Goal: Task Accomplishment & Management: Use online tool/utility

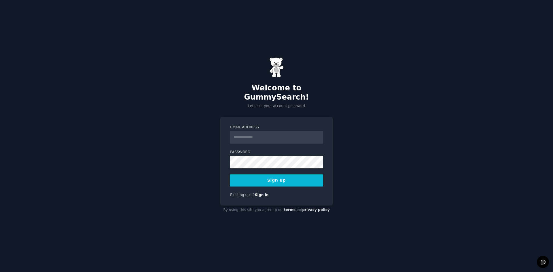
click at [220, 105] on div "Welcome to GummySearch! Let's set your account password Email Address Password …" at bounding box center [276, 136] width 553 height 272
click at [243, 135] on input "Email Address" at bounding box center [276, 137] width 93 height 13
type input "**********"
click at [285, 175] on button "Sign up" at bounding box center [276, 180] width 93 height 12
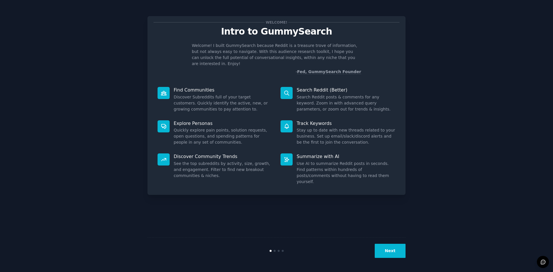
click at [384, 251] on button "Next" at bounding box center [389, 251] width 31 height 14
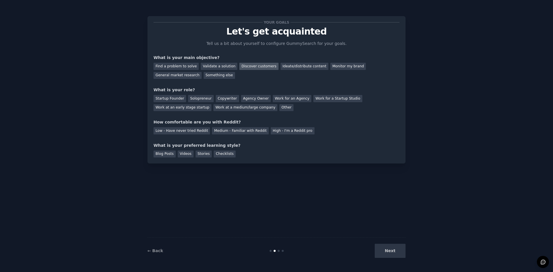
click at [239, 67] on div "Discover customers" at bounding box center [258, 66] width 39 height 7
click at [184, 67] on div "Find a problem to solve" at bounding box center [175, 66] width 45 height 7
click at [225, 108] on div "Startup Founder Solopreneur Copywriter Agency Owner Work for an Agency Work for…" at bounding box center [276, 102] width 246 height 18
click at [279, 111] on div "Other" at bounding box center [286, 107] width 14 height 7
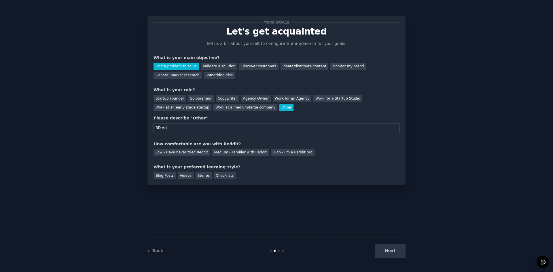
type input "3D Art"
click at [233, 212] on div "Your goals Let's get acquainted Tell us a bit about yourself to configure Gummy…" at bounding box center [276, 136] width 258 height 256
click at [217, 151] on div "Medium - Familiar with Reddit" at bounding box center [240, 152] width 56 height 7
click at [162, 179] on div "Blog Posts" at bounding box center [164, 175] width 22 height 7
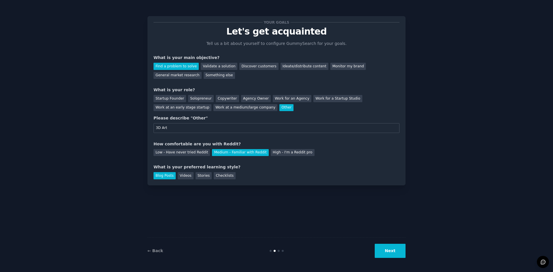
click at [399, 252] on button "Next" at bounding box center [389, 251] width 31 height 14
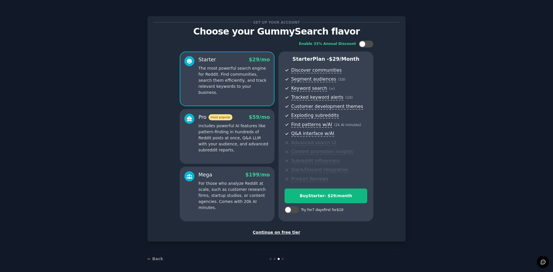
scroll to position [4, 0]
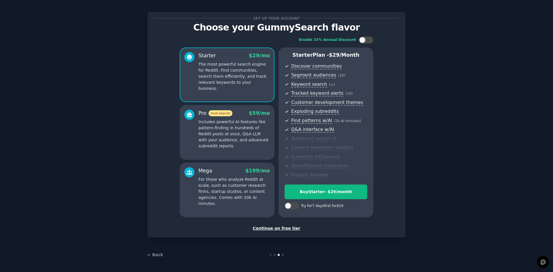
click at [277, 233] on div "Set up your account Choose your GummySearch flavor Enable 33% Annual Discount S…" at bounding box center [276, 124] width 258 height 225
click at [277, 230] on div "Continue on free tier" at bounding box center [276, 228] width 246 height 6
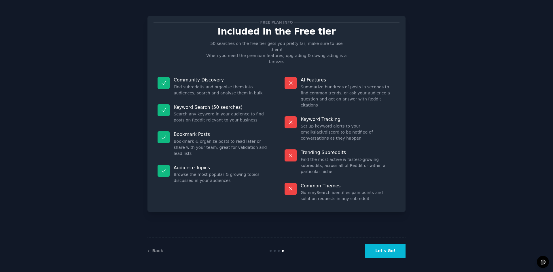
click at [395, 250] on button "Let's Go!" at bounding box center [385, 251] width 40 height 14
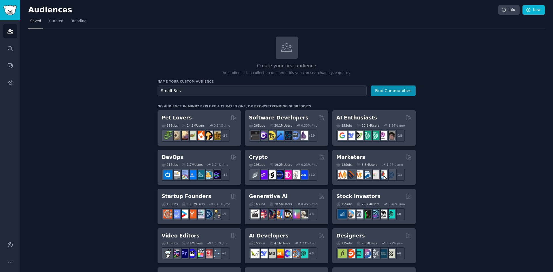
type input "Small Bus"
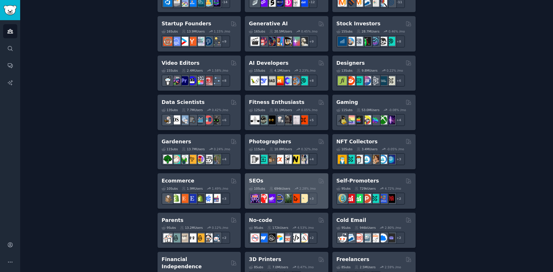
scroll to position [201, 0]
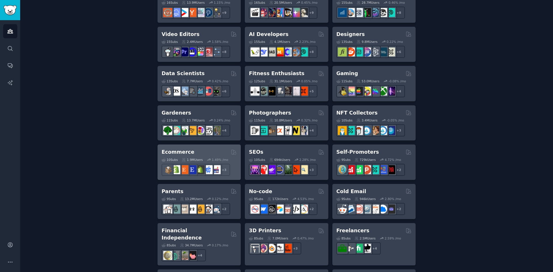
click at [191, 159] on div "1.9M Users" at bounding box center [192, 160] width 21 height 4
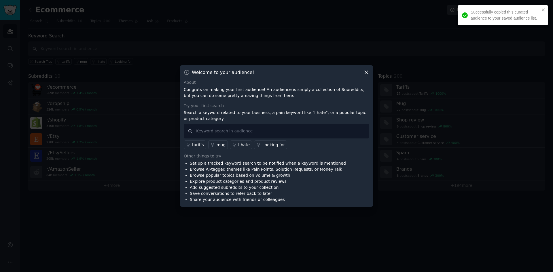
click at [235, 121] on p "Search a keyword related to your business, a pain keyword like "I hate", or a p…" at bounding box center [276, 116] width 185 height 12
click at [240, 129] on input "text" at bounding box center [276, 131] width 185 height 15
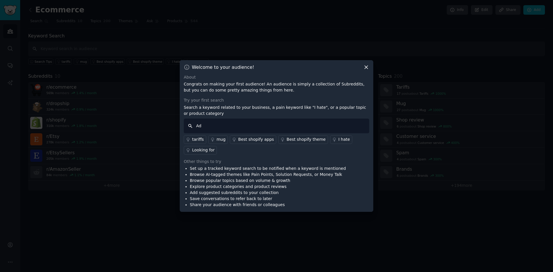
type input "Ads"
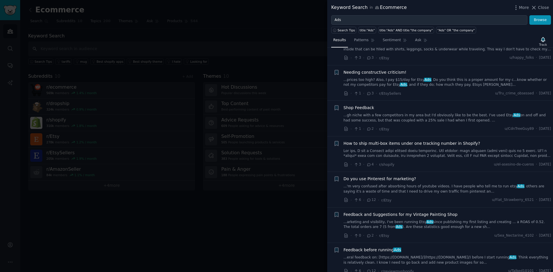
scroll to position [518, 0]
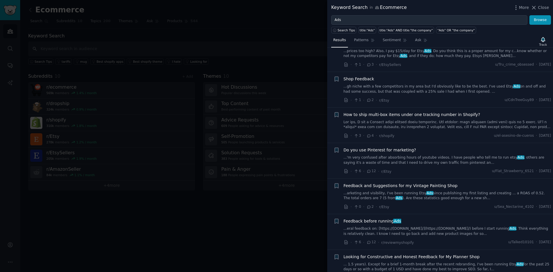
click at [423, 226] on link "...eral feedback on: [https://[DOMAIN_NAME]/](https://[DOMAIN_NAME]/) before I …" at bounding box center [446, 231] width 207 height 10
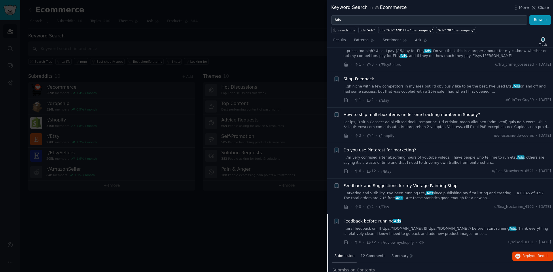
scroll to position [679, 0]
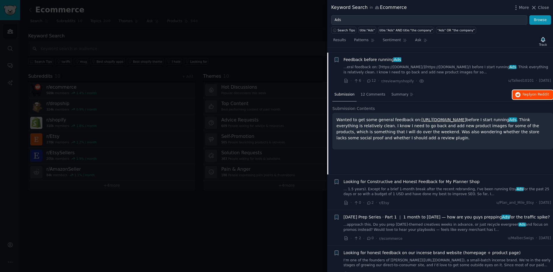
click at [544, 92] on span "on Reddit" at bounding box center [540, 94] width 17 height 4
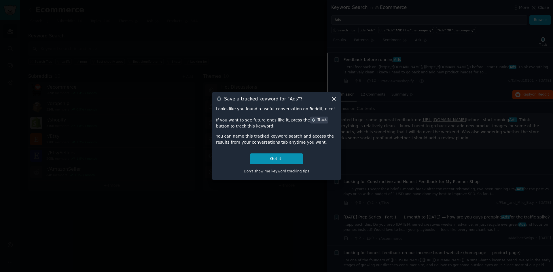
click at [426, 116] on div at bounding box center [276, 136] width 553 height 272
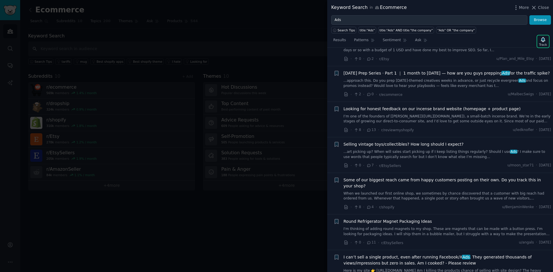
scroll to position [852, 0]
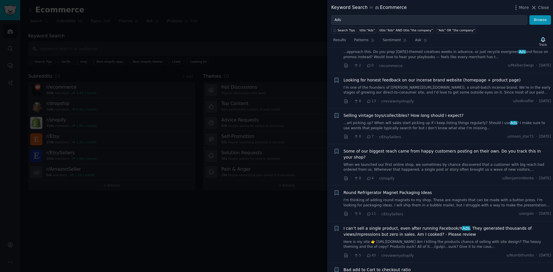
click at [430, 225] on span "I can’t sell a single product, even after running Facebook/X Ads . They generat…" at bounding box center [446, 231] width 207 height 12
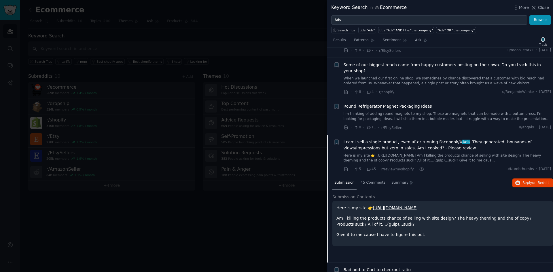
scroll to position [928, 0]
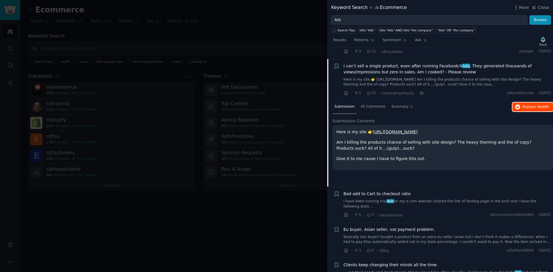
click at [529, 102] on button "Reply on Reddit" at bounding box center [532, 106] width 41 height 9
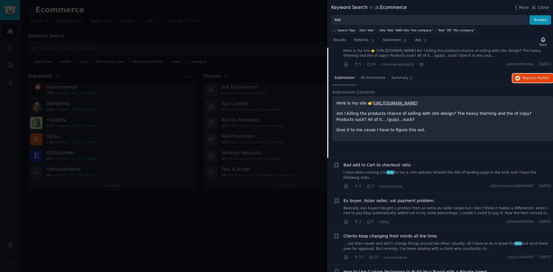
scroll to position [1014, 0]
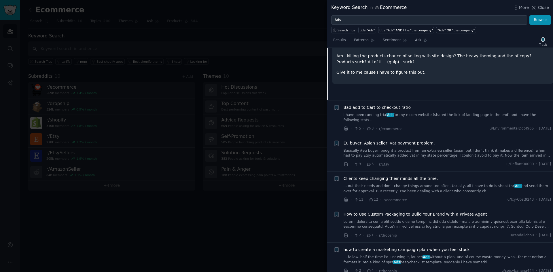
click at [443, 255] on link "... follow. half the time i’d just wing it, launch Ads without a plan, and of c…" at bounding box center [446, 260] width 207 height 10
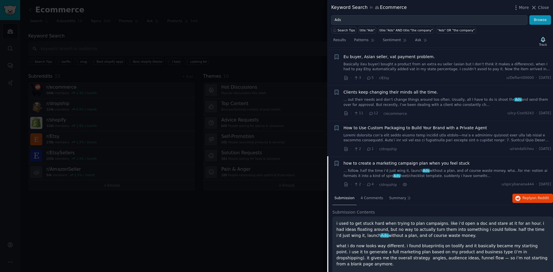
scroll to position [1107, 0]
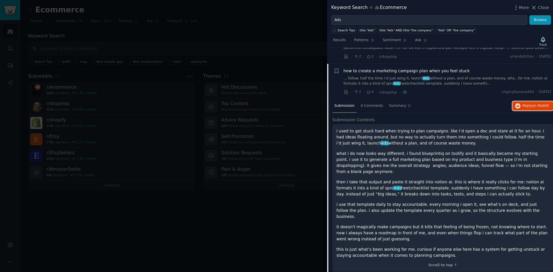
drag, startPoint x: 535, startPoint y: 88, endPoint x: 495, endPoint y: 67, distance: 44.9
click at [535, 104] on span "on Reddit" at bounding box center [540, 106] width 17 height 4
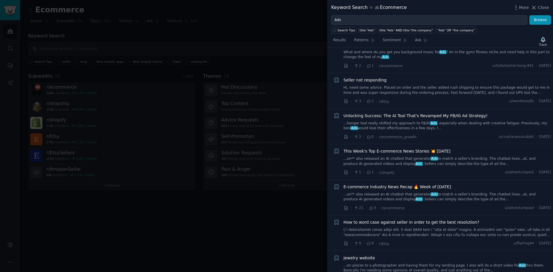
scroll to position [2172, 0]
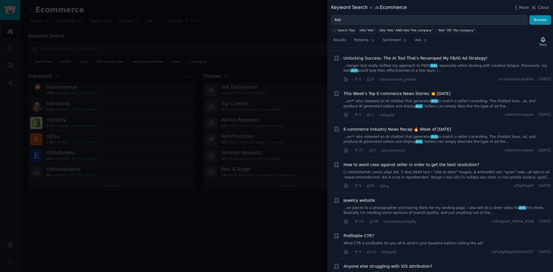
click at [423, 205] on link "...en pieces to a photographer and having them for my landing page. I also will…" at bounding box center [446, 210] width 207 height 10
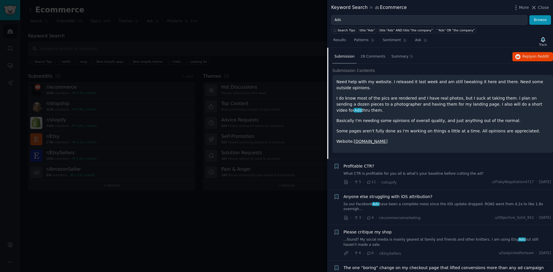
scroll to position [2122, 0]
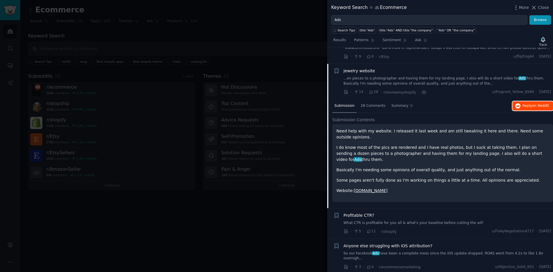
click at [532, 103] on span "Reply on Reddit" at bounding box center [535, 105] width 26 height 5
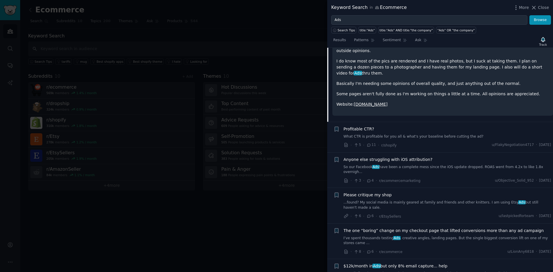
scroll to position [2324, 0]
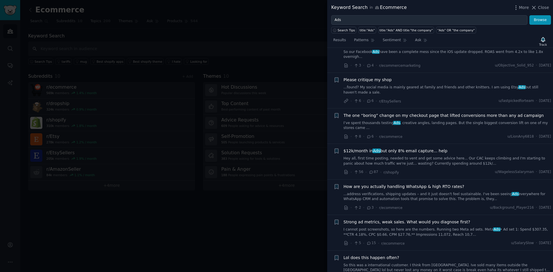
click at [207, 176] on div at bounding box center [276, 136] width 553 height 272
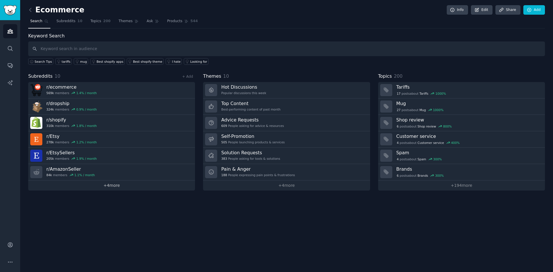
click at [122, 189] on link "+ 4 more" at bounding box center [111, 185] width 167 height 10
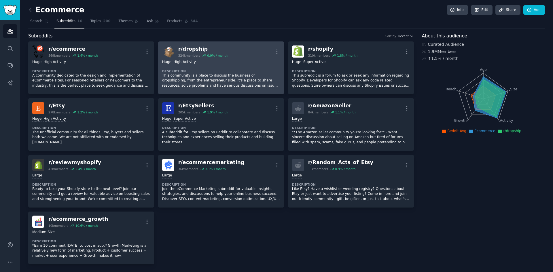
click at [225, 71] on dt "Description" at bounding box center [221, 71] width 118 height 4
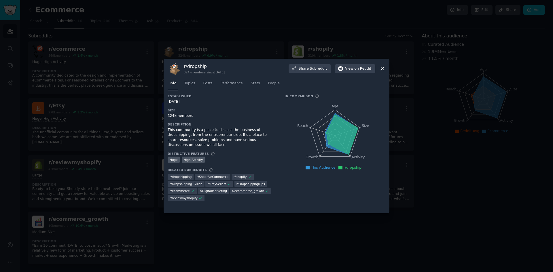
click at [385, 72] on div "r/ dropship 324k members since [DATE] Share Subreddit View on Reddit Info Topic…" at bounding box center [276, 136] width 226 height 155
click at [389, 66] on div "r/ dropship 324k members since [DATE] Share Subreddit View on Reddit Info Topic…" at bounding box center [276, 136] width 226 height 155
click at [384, 69] on icon at bounding box center [382, 69] width 6 height 6
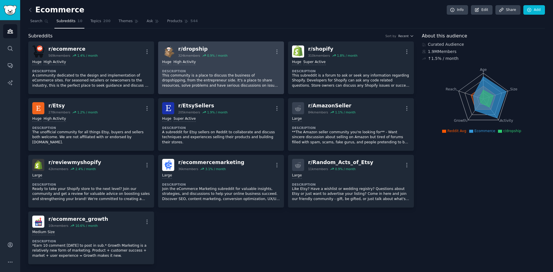
click at [191, 56] on div "324k members" at bounding box center [189, 56] width 22 height 4
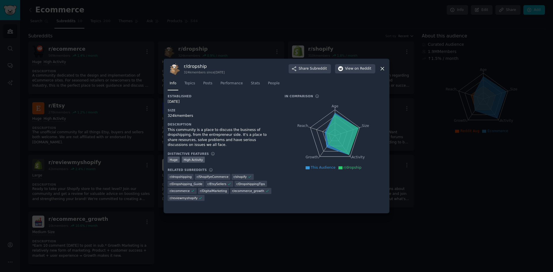
click at [386, 68] on div "r/ dropship 324k members since [DATE] Share Subreddit View on Reddit Info Topic…" at bounding box center [276, 136] width 226 height 155
click at [385, 71] on icon at bounding box center [382, 69] width 6 height 6
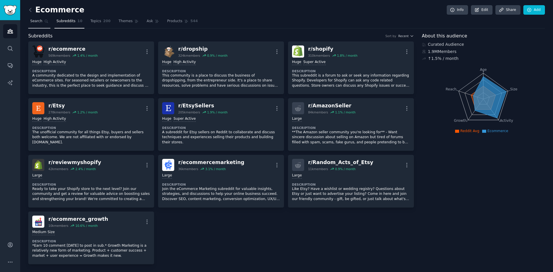
click at [35, 20] on span "Search" at bounding box center [36, 21] width 12 height 5
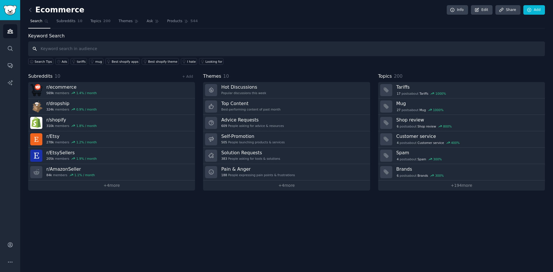
click at [117, 51] on input "text" at bounding box center [286, 48] width 516 height 15
paste input "small business"
type input "small business"
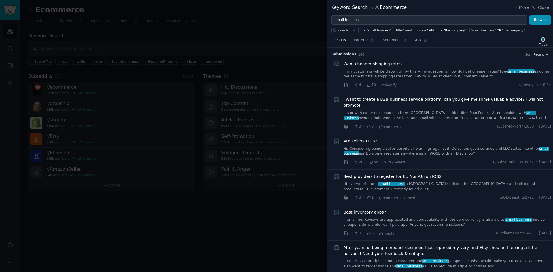
click at [128, 145] on div at bounding box center [276, 136] width 553 height 272
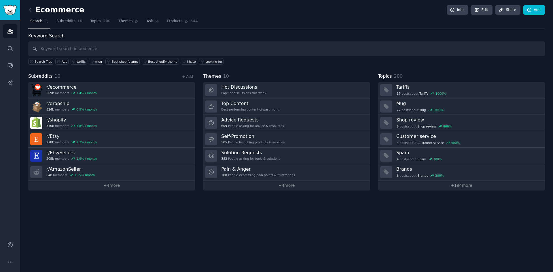
click at [49, 75] on span "Subreddits" at bounding box center [40, 76] width 24 height 7
click at [44, 77] on span "Subreddits" at bounding box center [40, 76] width 24 height 7
click at [191, 77] on link "+ Add" at bounding box center [187, 77] width 11 height 4
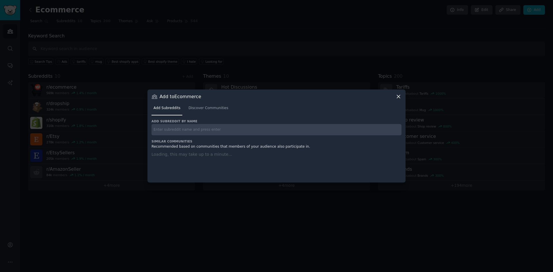
click at [177, 128] on input "text" at bounding box center [276, 129] width 250 height 11
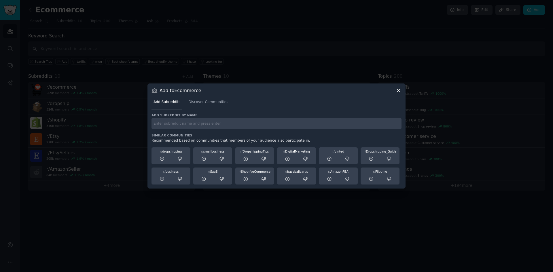
paste input "small business"
type input "small business"
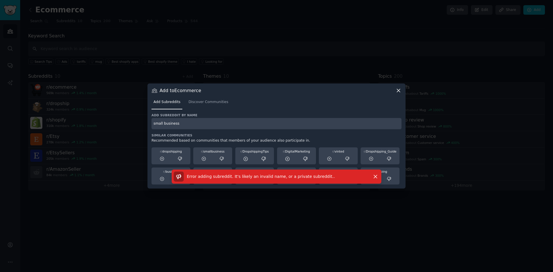
drag, startPoint x: 187, startPoint y: 126, endPoint x: 182, endPoint y: 131, distance: 6.1
click at [182, 131] on div "Add subreddit by name small business Similar Communities Recommended based on c…" at bounding box center [276, 149] width 250 height 72
click at [204, 155] on div at bounding box center [203, 158] width 17 height 7
click at [192, 96] on div "Add Subreddits Discover Communities" at bounding box center [276, 104] width 250 height 20
click at [192, 103] on span "Discover Communities" at bounding box center [208, 102] width 40 height 5
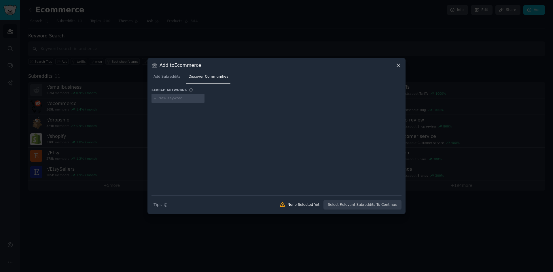
click at [105, 64] on div at bounding box center [276, 136] width 553 height 272
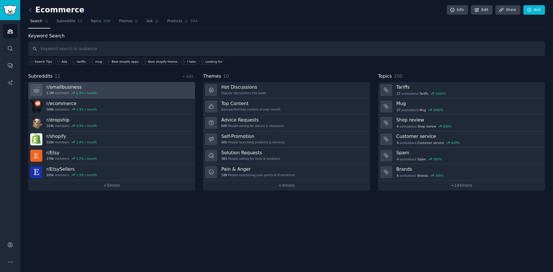
click at [85, 86] on h3 "r/ smallbusiness" at bounding box center [71, 87] width 50 height 6
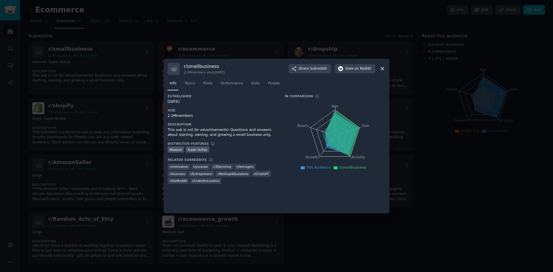
click at [387, 66] on div "r/ smallbusiness 2.2M members since [DATE] Share Subreddit View on Reddit Info …" at bounding box center [276, 136] width 226 height 155
click at [388, 66] on div "r/ smallbusiness 2.2M members since [DATE] Share Subreddit View on Reddit Info …" at bounding box center [276, 136] width 226 height 155
click at [389, 67] on div "​ r/ smallbusiness 2.2M members since [DATE] Share Subreddit View on Reddit Inf…" at bounding box center [276, 136] width 549 height 272
click at [389, 67] on div at bounding box center [276, 136] width 553 height 272
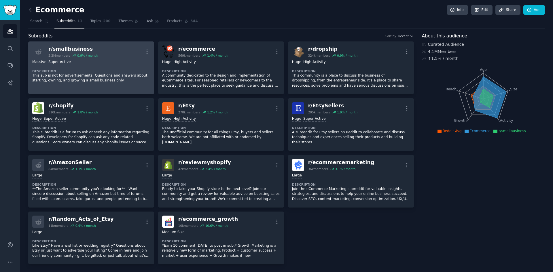
click at [131, 89] on link "r/ smallbusiness 2.2M members 0.9 % / month More Massive Super Active Descripti…" at bounding box center [91, 67] width 126 height 53
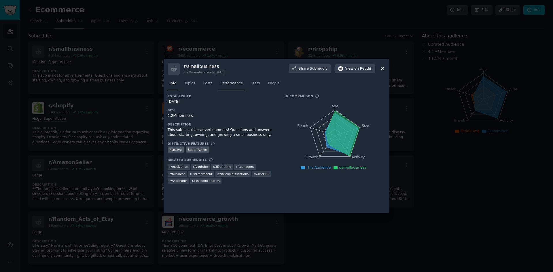
click at [220, 84] on span "Performance" at bounding box center [231, 83] width 22 height 5
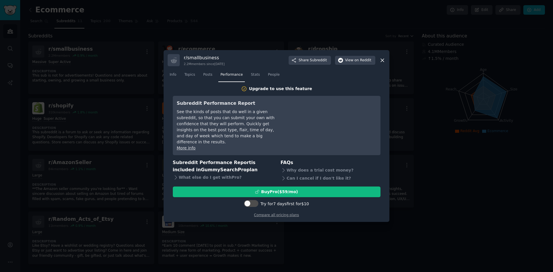
click at [251, 75] on link "Stats" at bounding box center [255, 76] width 13 height 12
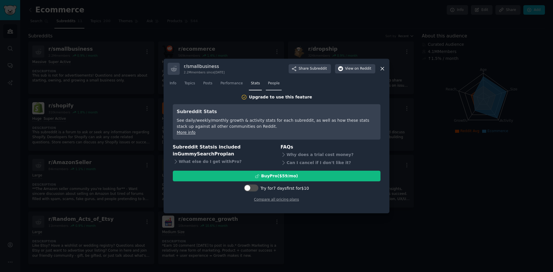
click at [269, 79] on link "People" at bounding box center [274, 85] width 16 height 12
click at [210, 80] on link "Posts" at bounding box center [207, 85] width 13 height 12
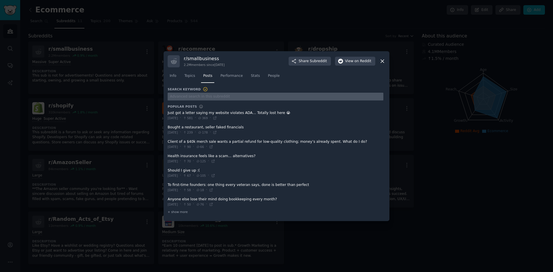
click at [197, 99] on input "text" at bounding box center [275, 97] width 216 height 8
type input "ad"
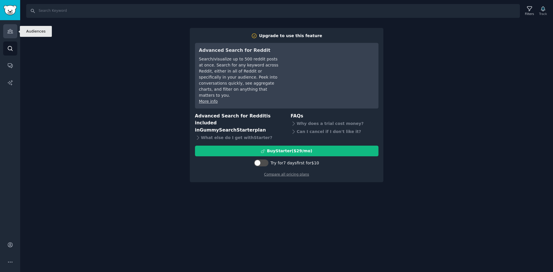
click at [11, 29] on icon "Sidebar" at bounding box center [10, 31] width 6 height 6
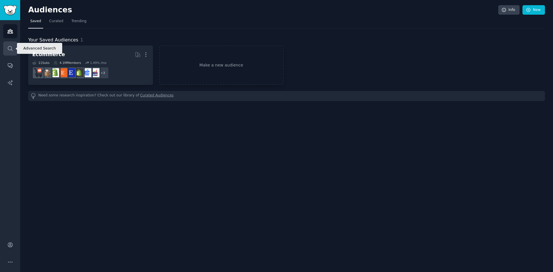
click at [11, 49] on icon "Sidebar" at bounding box center [10, 48] width 5 height 5
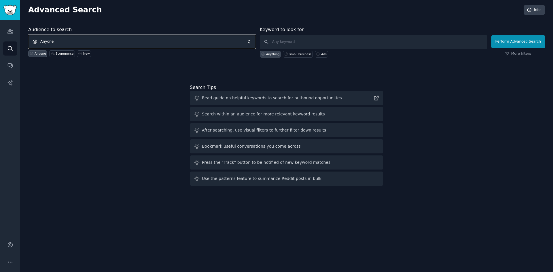
click at [195, 42] on span "Anyone" at bounding box center [141, 41] width 227 height 13
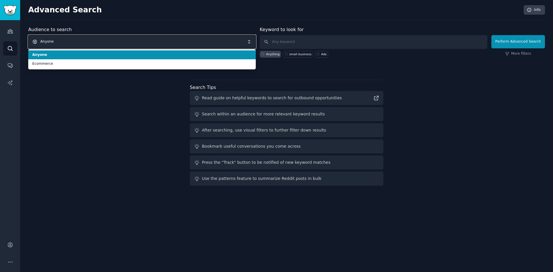
click at [192, 43] on span "Anyone" at bounding box center [141, 41] width 227 height 13
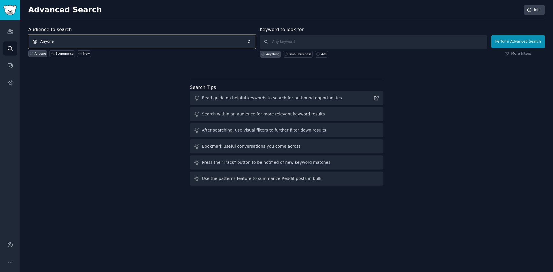
click at [190, 47] on span "Anyone" at bounding box center [141, 41] width 227 height 13
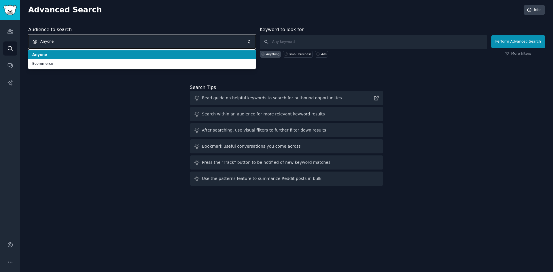
click at [190, 47] on span "Anyone" at bounding box center [141, 41] width 227 height 13
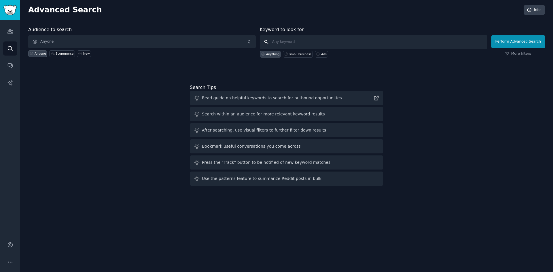
click at [337, 35] on input "text" at bounding box center [373, 42] width 227 height 14
click at [231, 47] on span "Anyone" at bounding box center [141, 41] width 227 height 13
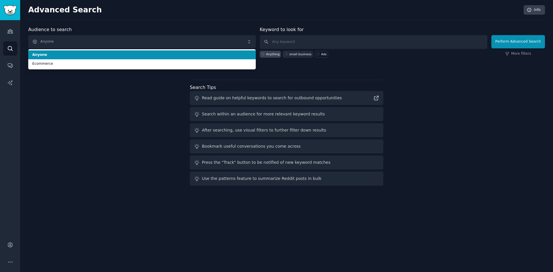
click at [309, 54] on div "small business" at bounding box center [300, 54] width 22 height 4
type input "small business"
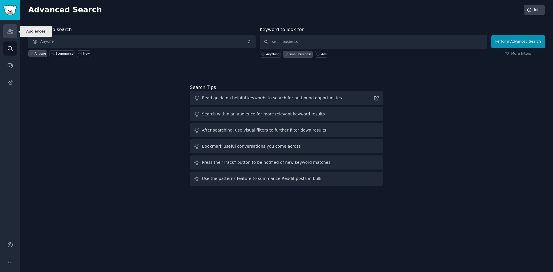
click at [12, 33] on icon "Sidebar" at bounding box center [9, 31] width 5 height 4
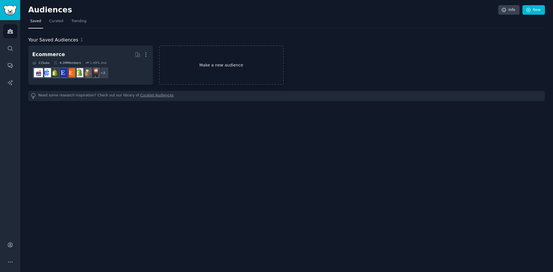
click at [227, 63] on link "Make a new audience" at bounding box center [221, 64] width 125 height 39
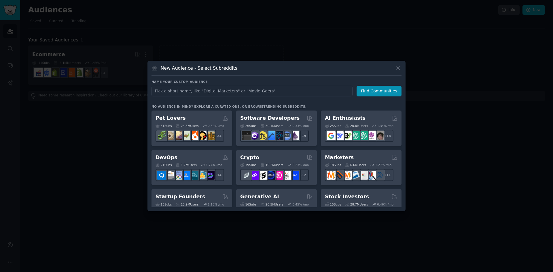
click at [237, 92] on input "text" at bounding box center [251, 91] width 201 height 11
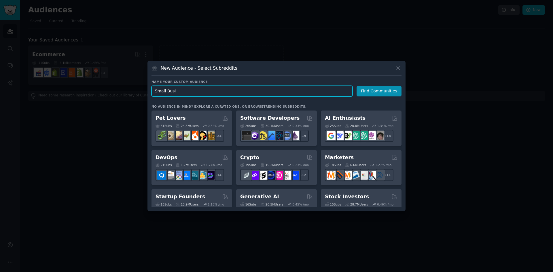
drag, startPoint x: 257, startPoint y: 91, endPoint x: 137, endPoint y: 108, distance: 121.5
click at [137, 108] on div "​ New Audience - Select Subreddits Name your custom audience Audience Name Smal…" at bounding box center [276, 136] width 549 height 272
paste input "small business"
type input "small business"
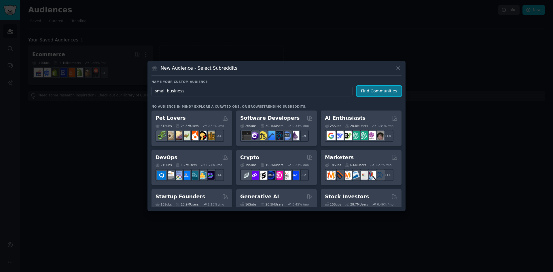
click at [378, 88] on button "Find Communities" at bounding box center [378, 91] width 45 height 11
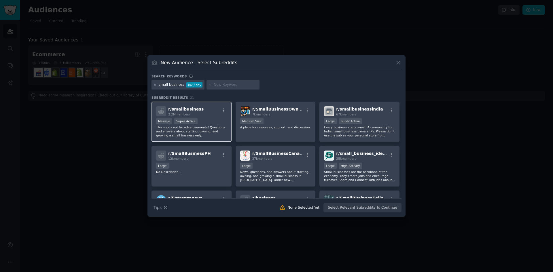
click at [178, 114] on span "2.2M members" at bounding box center [179, 114] width 22 height 3
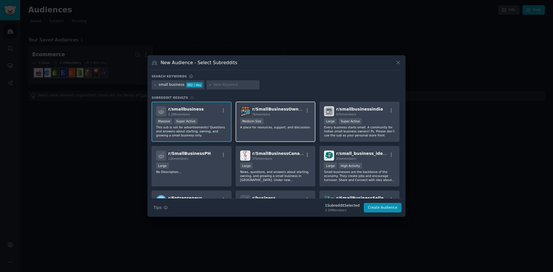
click at [266, 123] on div "1000 - 10,000 members Medium Size" at bounding box center [275, 121] width 71 height 7
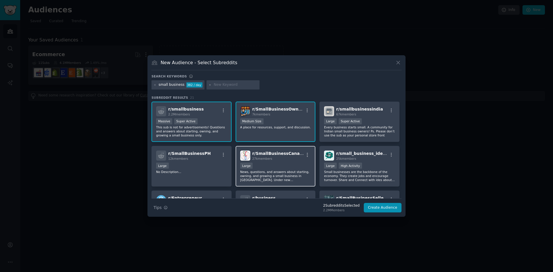
click at [282, 164] on div "Large" at bounding box center [275, 166] width 71 height 7
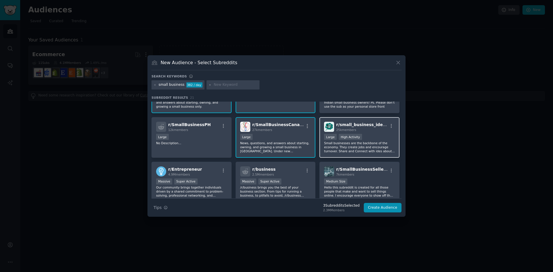
scroll to position [58, 0]
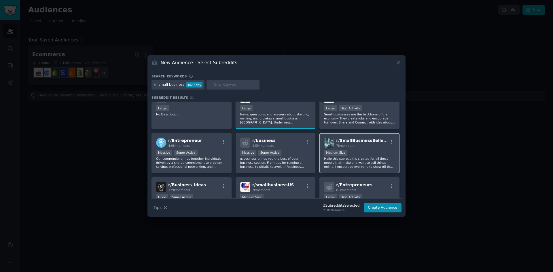
click at [379, 154] on div "Medium Size" at bounding box center [359, 153] width 71 height 7
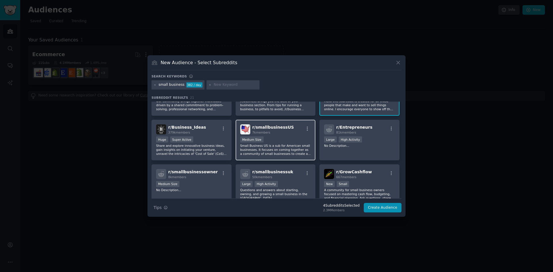
click at [300, 140] on div "1000 - 10,000 members Medium Size" at bounding box center [275, 139] width 71 height 7
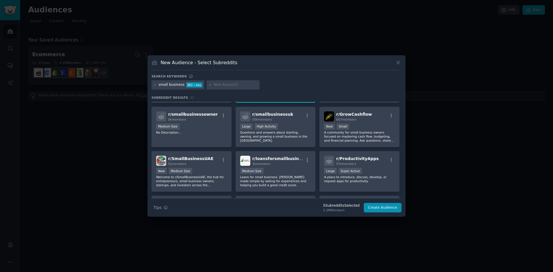
scroll to position [226, 0]
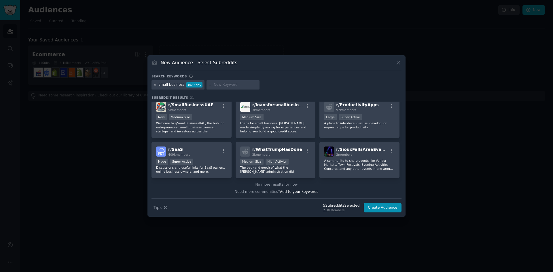
click at [386, 202] on div "Search Tips Tips 5 Subreddit s Selected 2.3M Members Create Audience" at bounding box center [276, 205] width 250 height 14
click at [387, 208] on button "Create Audience" at bounding box center [382, 208] width 38 height 10
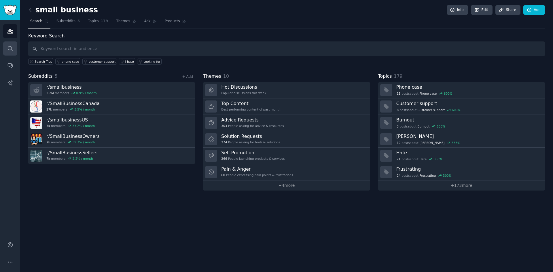
click at [12, 53] on link "Search" at bounding box center [10, 48] width 14 height 14
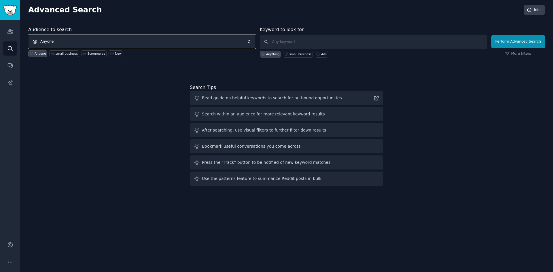
click at [71, 44] on span "Anyone" at bounding box center [141, 41] width 227 height 13
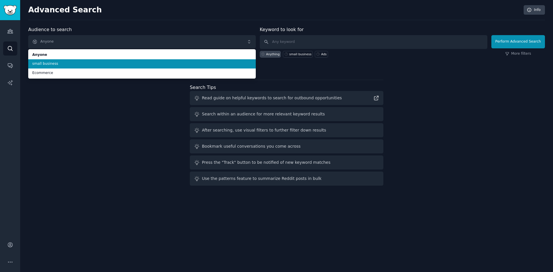
click at [57, 64] on span "small business" at bounding box center [141, 63] width 219 height 5
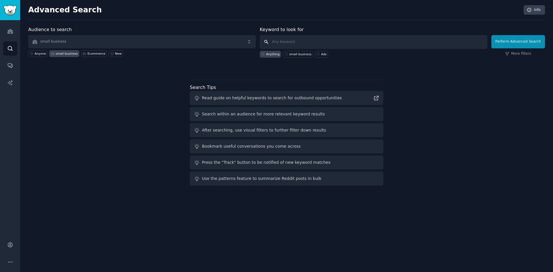
click at [293, 45] on input "text" at bounding box center [373, 42] width 227 height 14
type input "ad"
click button "Perform Advanced Search" at bounding box center [518, 41] width 54 height 13
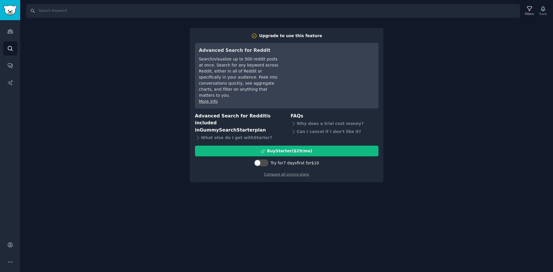
click at [9, 75] on div "Audiences Search Conversations AI Reports" at bounding box center [10, 126] width 20 height 212
click at [10, 66] on icon "Sidebar" at bounding box center [10, 65] width 6 height 6
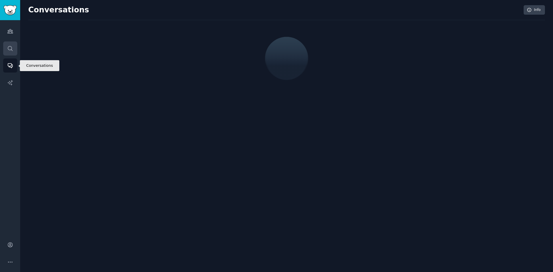
click at [10, 52] on link "Search" at bounding box center [10, 48] width 14 height 14
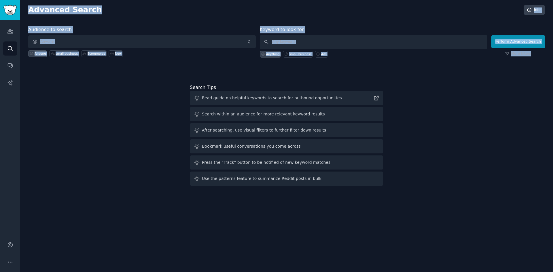
drag, startPoint x: 17, startPoint y: 58, endPoint x: 28, endPoint y: 66, distance: 13.9
click at [24, 61] on div "Conversations Audiences Search Conversations AI Reports Account More Advanced S…" at bounding box center [276, 136] width 553 height 272
